Goal: Task Accomplishment & Management: Use online tool/utility

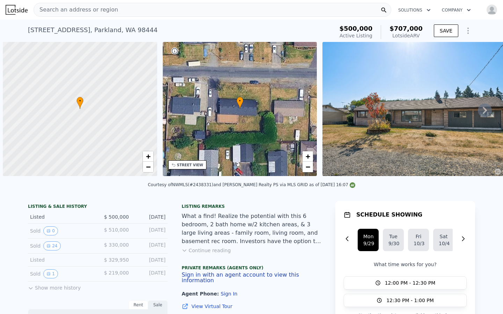
scroll to position [0, 3]
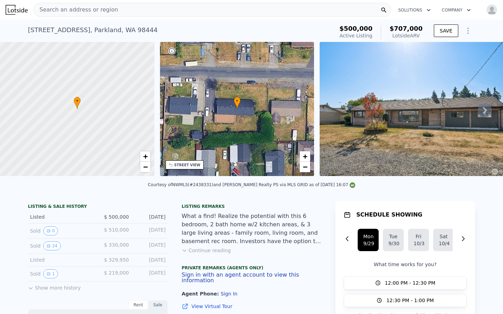
click at [466, 31] on icon "Show Options" at bounding box center [468, 31] width 8 height 8
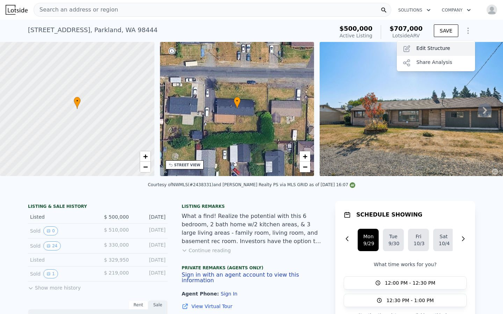
click at [454, 48] on div "Edit Structure" at bounding box center [436, 49] width 78 height 14
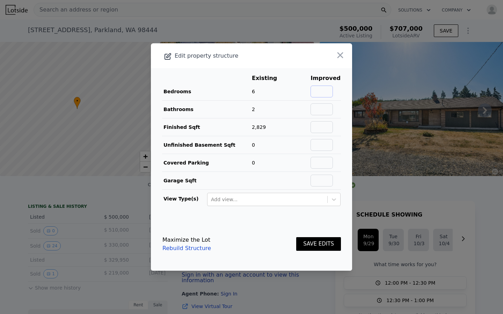
click at [326, 93] on input "text" at bounding box center [322, 92] width 22 height 12
type input "8"
click at [324, 107] on input "text" at bounding box center [322, 109] width 22 height 12
type input "3"
click at [233, 110] on td "Bathrooms" at bounding box center [206, 110] width 89 height 18
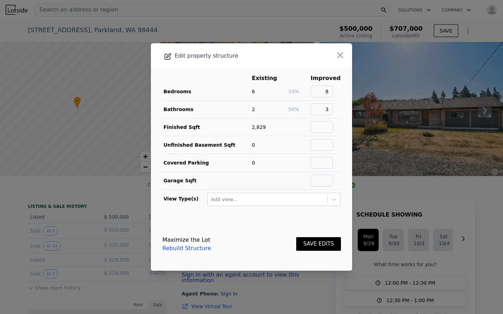
click at [312, 248] on button "SAVE EDITS" at bounding box center [318, 244] width 45 height 14
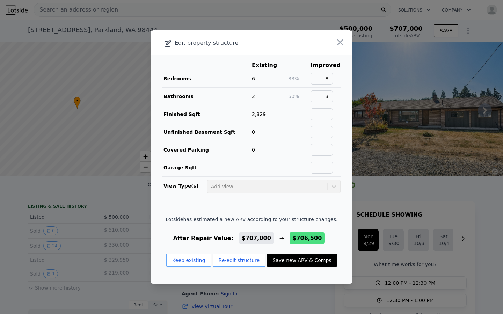
click at [286, 262] on button "Save new ARV & Comps" at bounding box center [302, 260] width 70 height 13
type input "2048"
type input "$ 706,500"
type input "$ 118,189"
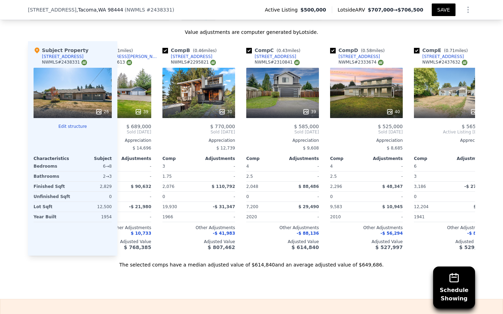
scroll to position [0, 0]
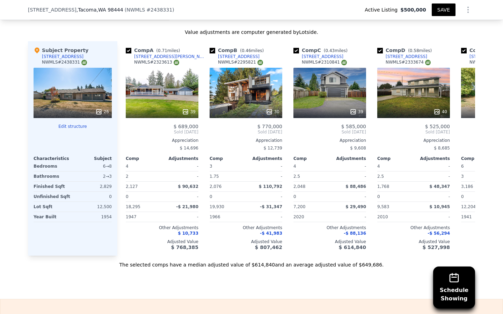
type input "1768"
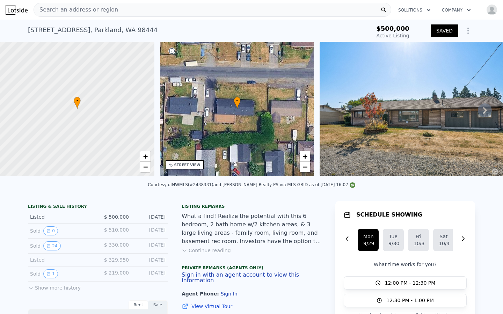
click at [131, 8] on div "Search an address or region" at bounding box center [213, 10] width 358 height 14
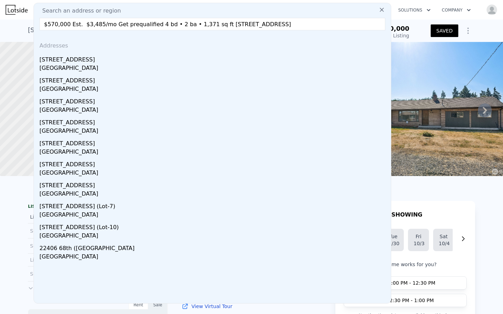
click at [139, 24] on input "$570,000 Est. $3,485/mo Get prequalified 4 bd • 2 ba • 1,371 sq ft 21707 51st A…" at bounding box center [212, 24] width 346 height 13
click at [197, 24] on input "$570,000 Est. $3,485/mo Get prequalified 4 bd • 2 ba • 1,371 sq ft 21707 51st A…" at bounding box center [212, 24] width 346 height 13
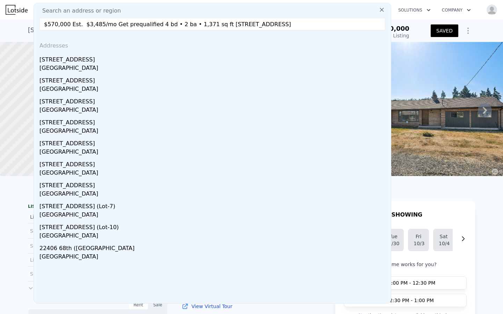
drag, startPoint x: 215, startPoint y: 24, endPoint x: 81, endPoint y: 17, distance: 133.7
click at [81, 17] on div "Search an address or region $570,000 Est. $3,485/mo Get prequalified 4 bd • 2 b…" at bounding box center [213, 153] width 358 height 301
click at [182, 24] on input "21707 51st Ave W, Mountlake Terrace, WA 98043" at bounding box center [212, 24] width 346 height 13
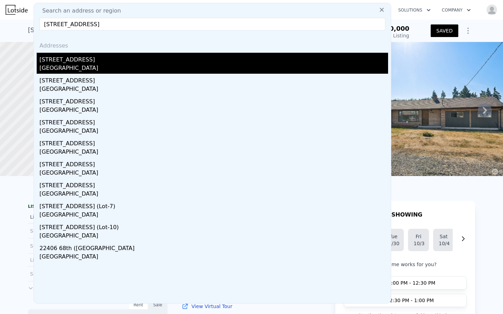
type input "21707 51st Ave W, Mountlake Terrace, WA 98043"
click at [91, 69] on div "[GEOGRAPHIC_DATA]" at bounding box center [213, 69] width 349 height 10
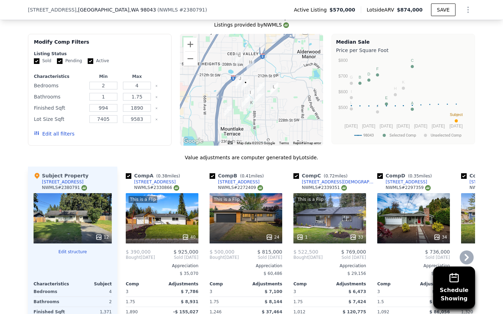
scroll to position [732, 0]
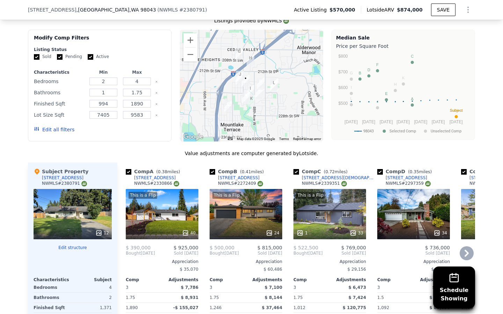
click at [173, 208] on div "This is a Flip 40" at bounding box center [162, 214] width 73 height 50
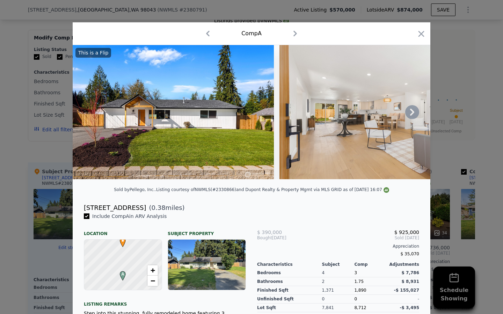
click at [410, 107] on icon at bounding box center [412, 112] width 14 height 14
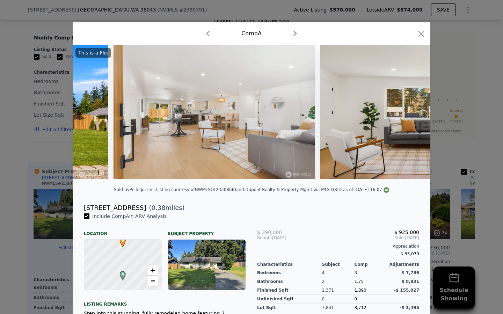
scroll to position [0, 168]
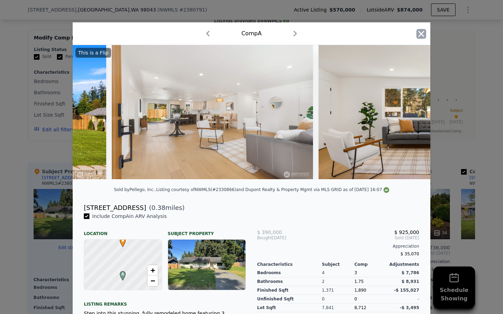
click at [422, 33] on icon "button" at bounding box center [422, 34] width 6 height 6
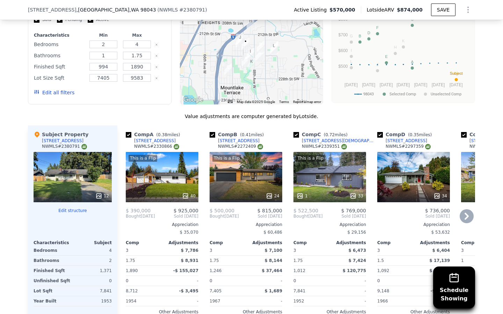
scroll to position [770, 0]
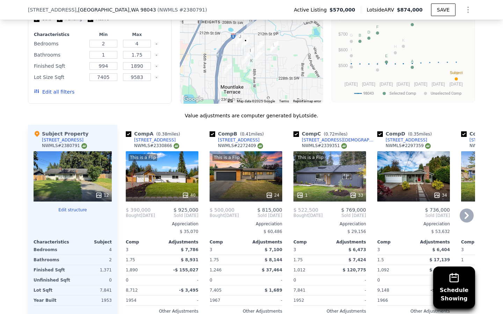
click at [470, 209] on icon at bounding box center [467, 216] width 14 height 14
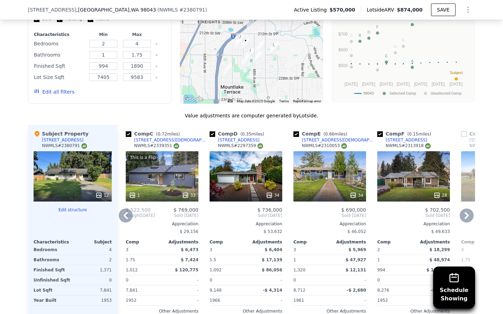
click at [469, 209] on icon at bounding box center [467, 216] width 14 height 14
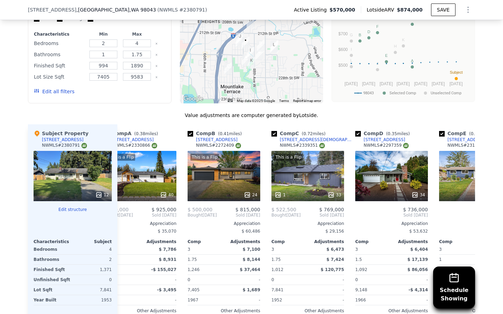
scroll to position [0, 17]
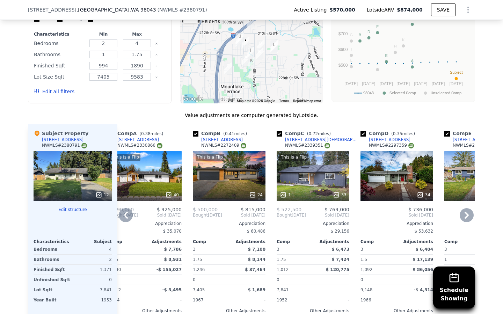
click at [250, 167] on div "This is a Flip 24" at bounding box center [229, 176] width 73 height 50
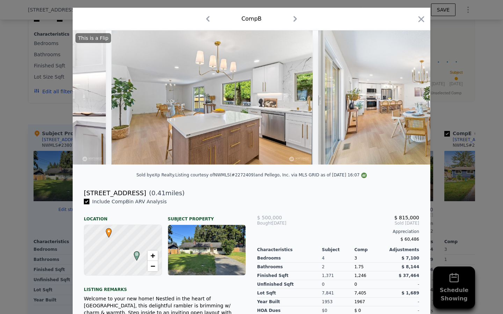
scroll to position [0, 1213]
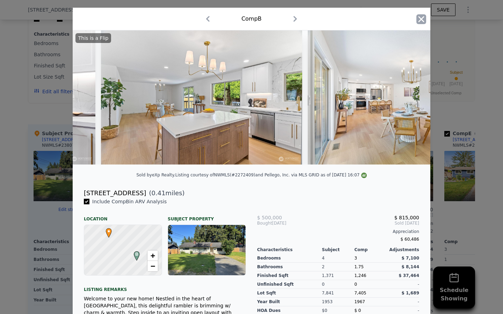
click at [422, 21] on icon "button" at bounding box center [422, 19] width 10 height 10
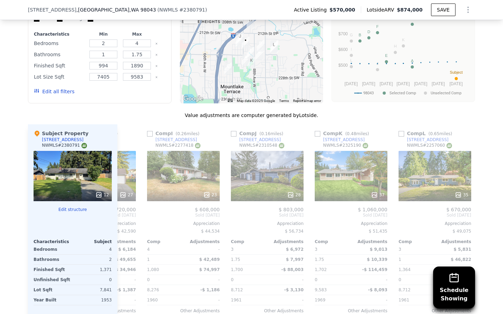
scroll to position [0, 665]
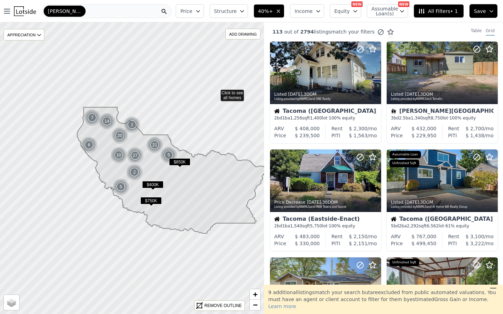
scroll to position [83, 0]
